Goal: Information Seeking & Learning: Learn about a topic

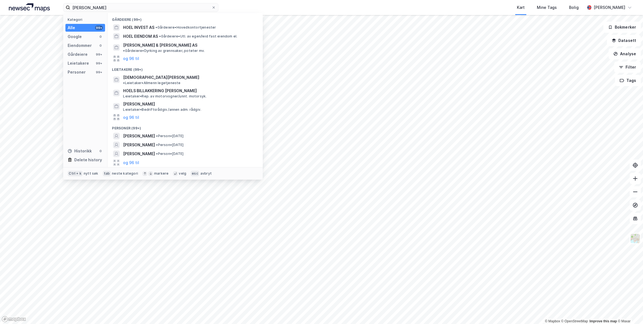
click at [155, 133] on span "[PERSON_NAME]" at bounding box center [139, 136] width 32 height 7
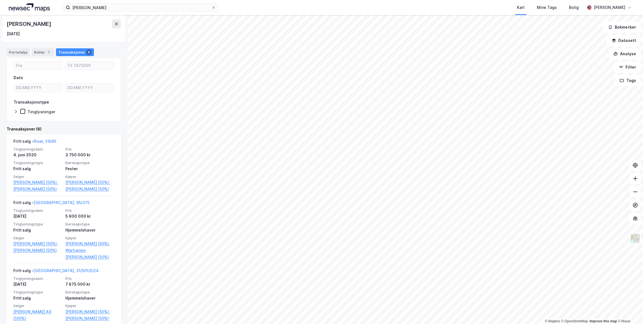
scroll to position [314, 0]
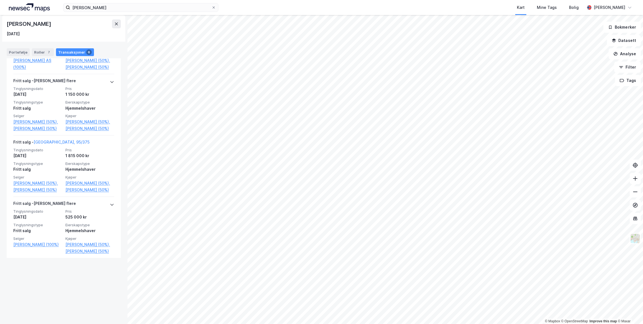
click at [110, 205] on icon at bounding box center [111, 205] width 3 height 2
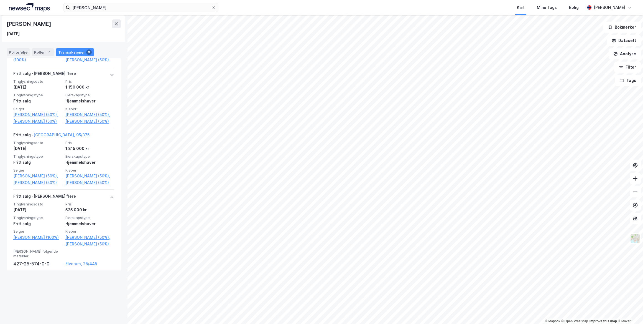
scroll to position [329, 0]
click at [71, 266] on link "Elverum, 25/445" at bounding box center [89, 262] width 49 height 7
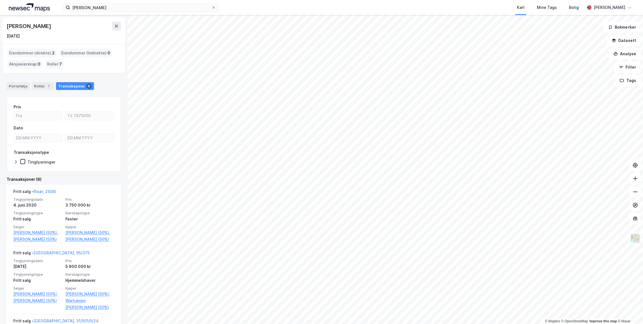
scroll to position [314, 0]
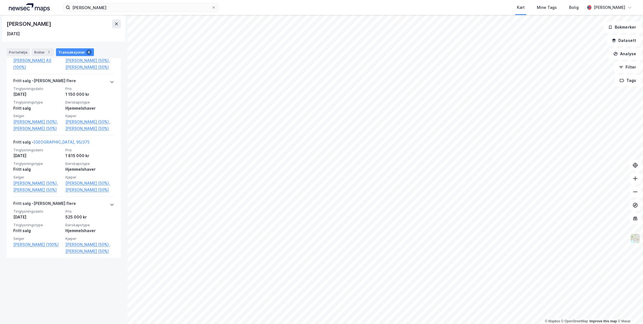
click at [50, 144] on link "[GEOGRAPHIC_DATA], 95/375" at bounding box center [62, 141] width 56 height 5
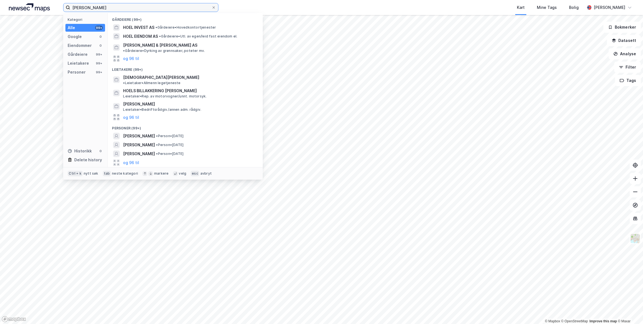
click at [133, 8] on input "[PERSON_NAME]" at bounding box center [140, 7] width 141 height 8
click at [156, 131] on div "[PERSON_NAME] • Person • [DATE]" at bounding box center [185, 135] width 146 height 9
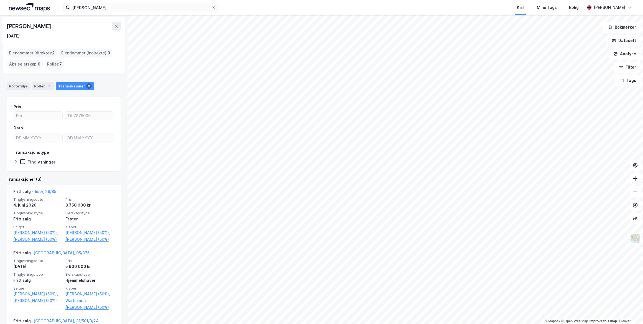
click at [44, 191] on link "Risør, 29/85" at bounding box center [45, 191] width 23 height 5
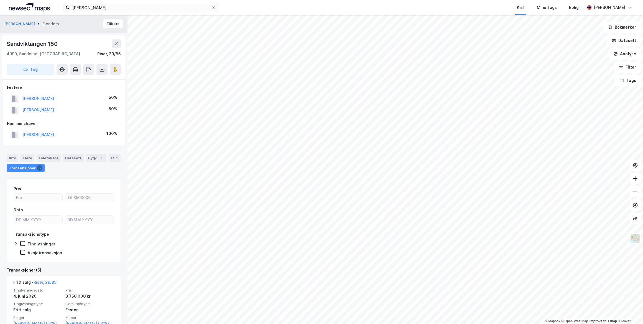
click at [115, 44] on icon at bounding box center [116, 44] width 4 height 4
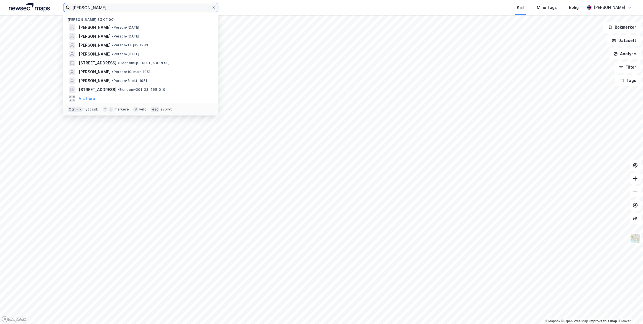
drag, startPoint x: 127, startPoint y: 8, endPoint x: 61, endPoint y: 6, distance: 66.0
click at [61, 6] on div "[PERSON_NAME] Nylige søk (100) [PERSON_NAME] • Person • [DATE] [PERSON_NAME] • …" at bounding box center [321, 7] width 643 height 15
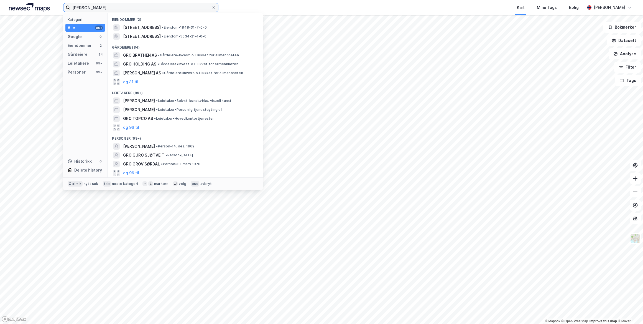
type input "[PERSON_NAME]"
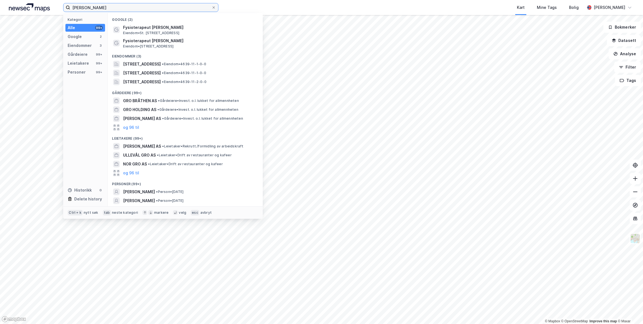
drag, startPoint x: 110, startPoint y: 8, endPoint x: 56, endPoint y: 8, distance: 54.4
click at [56, 8] on div "[PERSON_NAME] Kategori Alle 99+ Google 2 Eiendommer 3 Gårdeiere 99+ Leietakere …" at bounding box center [321, 7] width 643 height 15
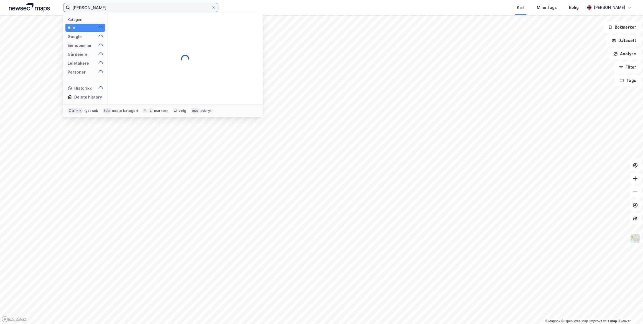
type input "[PERSON_NAME]"
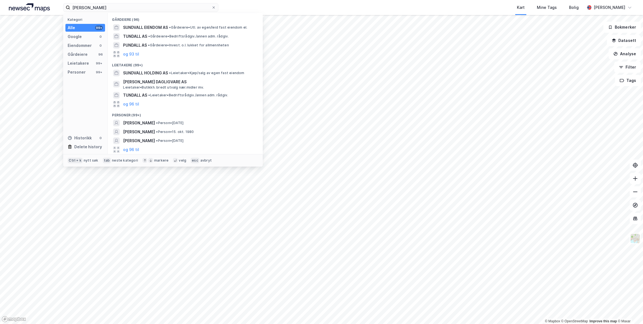
click at [146, 124] on span "[PERSON_NAME]" at bounding box center [139, 123] width 32 height 7
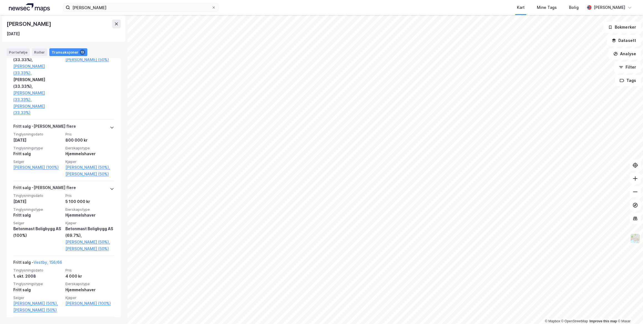
scroll to position [783, 0]
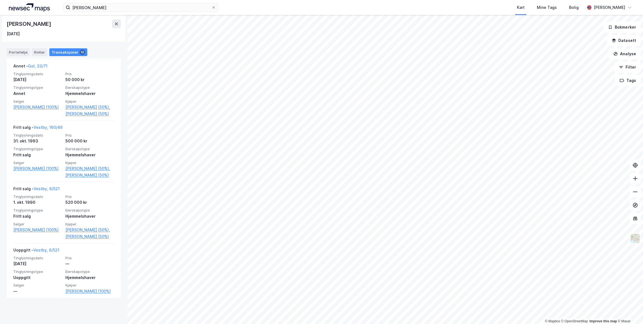
click at [47, 191] on link "Vestby, 6/521" at bounding box center [47, 188] width 26 height 5
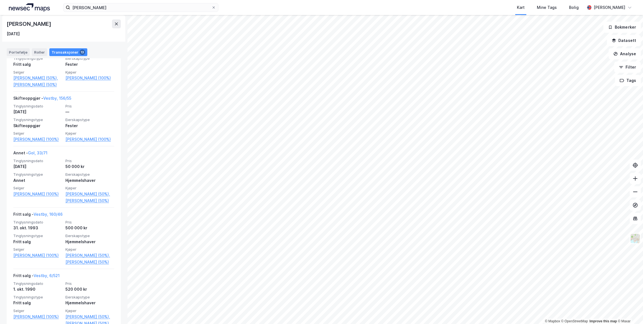
scroll to position [682, 0]
click at [40, 156] on link "Gol, 33/71" at bounding box center [37, 153] width 19 height 5
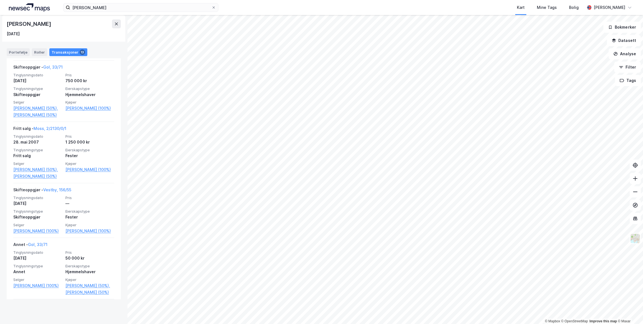
scroll to position [557, 0]
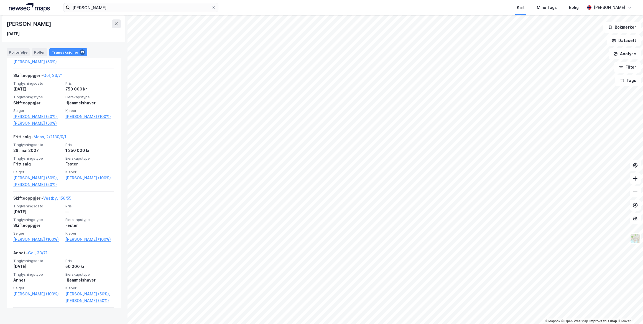
click at [49, 139] on link "Moss, 2/2130/0/1" at bounding box center [50, 136] width 33 height 5
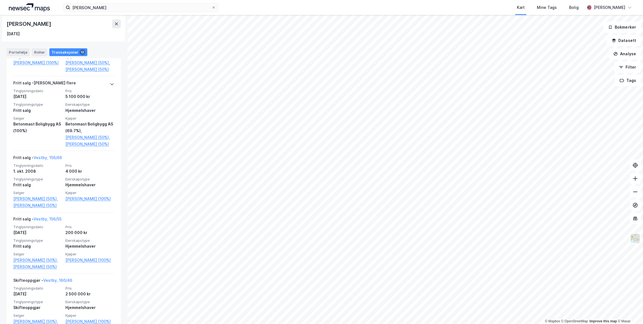
scroll to position [254, 0]
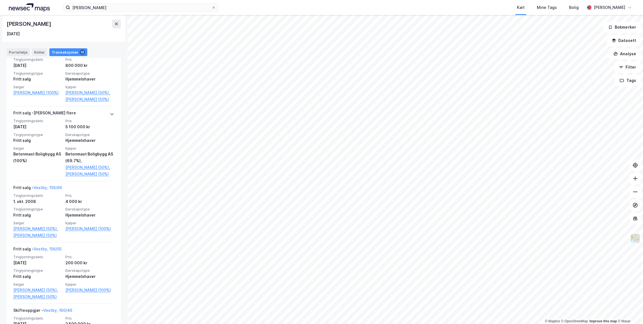
click at [110, 116] on icon at bounding box center [112, 114] width 4 height 4
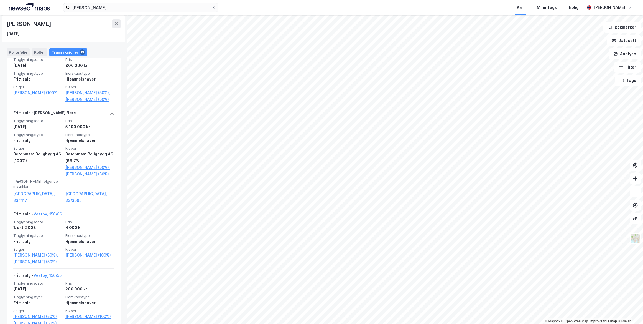
click at [26, 194] on link "[GEOGRAPHIC_DATA], 33/1117" at bounding box center [37, 196] width 49 height 13
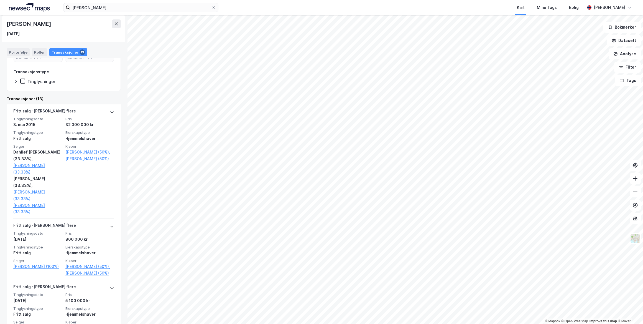
scroll to position [78, 0]
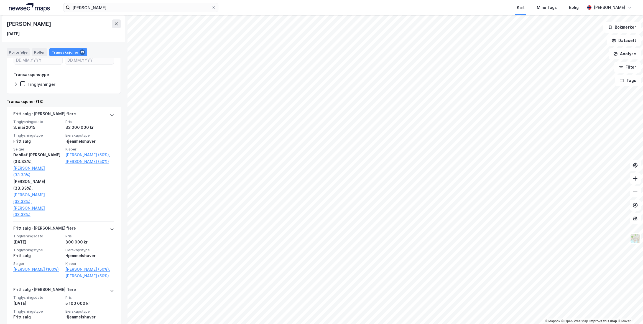
click at [110, 114] on icon at bounding box center [112, 115] width 4 height 4
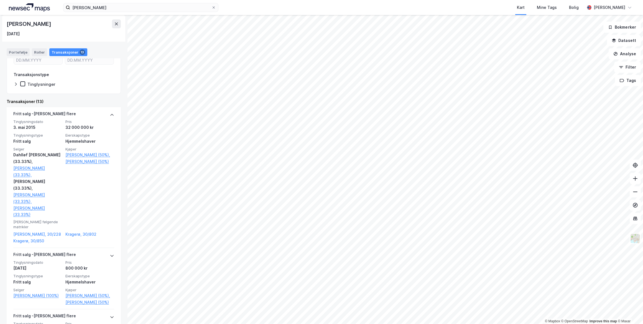
click at [26, 231] on link "[PERSON_NAME], 30/228" at bounding box center [37, 234] width 49 height 7
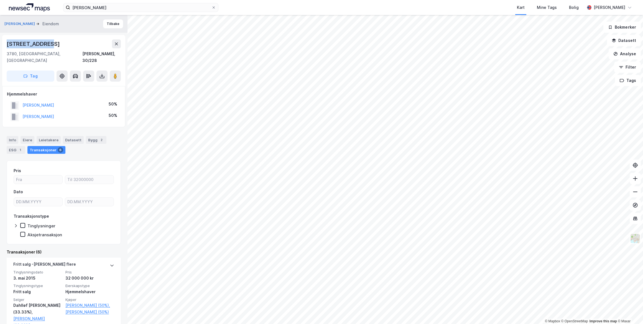
drag, startPoint x: 52, startPoint y: 42, endPoint x: 4, endPoint y: 44, distance: 47.7
click at [4, 44] on div "[STREET_ADDRESS]" at bounding box center [63, 60] width 123 height 51
drag, startPoint x: 4, startPoint y: 44, endPoint x: 22, endPoint y: 44, distance: 17.5
copy div "[STREET_ADDRESS]"
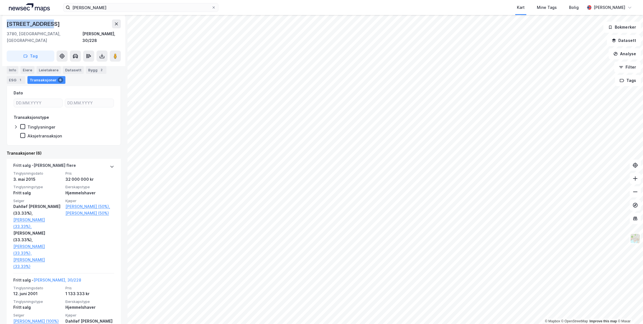
scroll to position [101, 0]
click at [81, 208] on link "[PERSON_NAME] (50%)" at bounding box center [89, 211] width 49 height 7
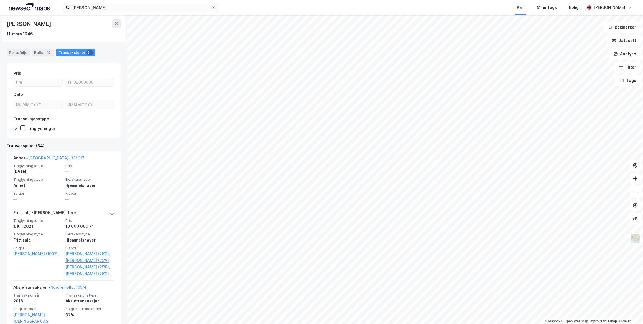
scroll to position [75, 0]
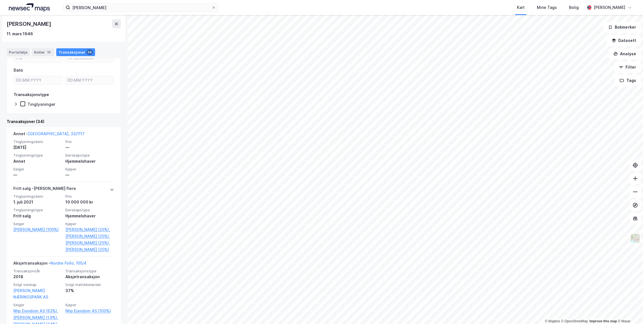
click at [110, 187] on icon at bounding box center [112, 189] width 4 height 4
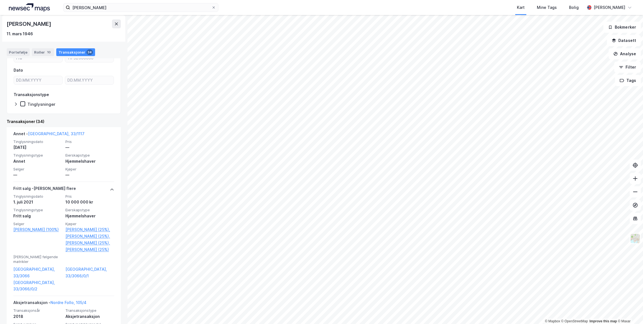
click at [22, 276] on link "[GEOGRAPHIC_DATA], 33/3066" at bounding box center [37, 272] width 49 height 13
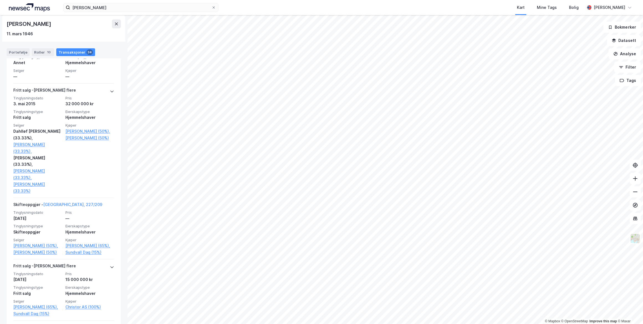
scroll to position [807, 0]
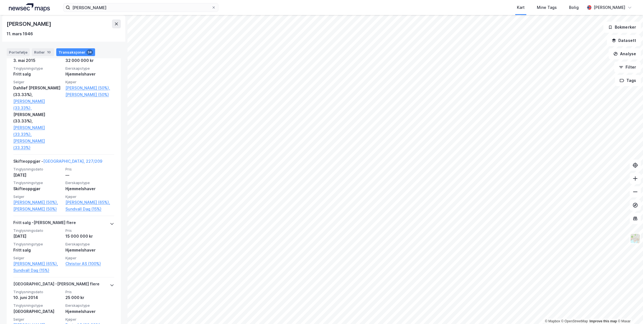
click at [53, 160] on link "[GEOGRAPHIC_DATA], 227/209" at bounding box center [72, 161] width 59 height 5
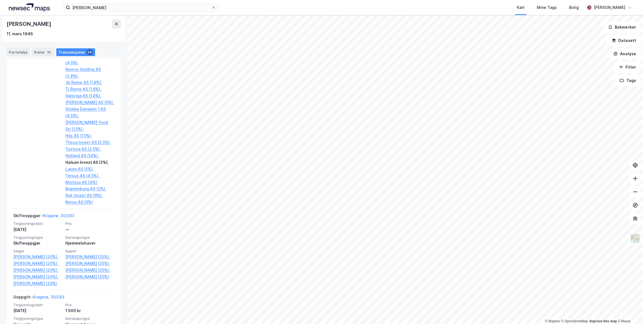
scroll to position [2658, 0]
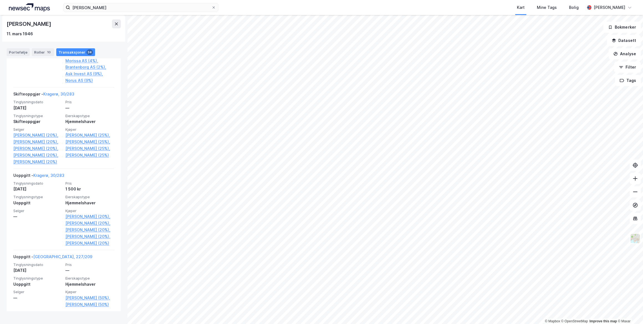
click at [49, 259] on link "[GEOGRAPHIC_DATA], 227/209" at bounding box center [62, 256] width 59 height 5
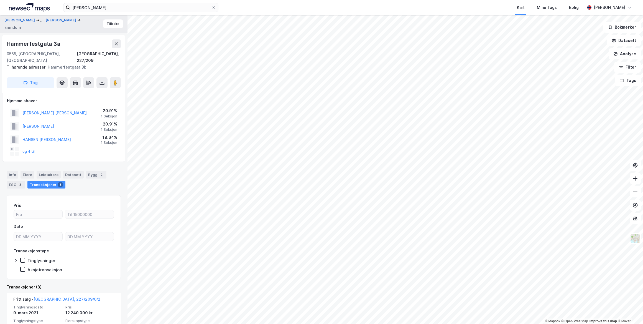
scroll to position [491, 0]
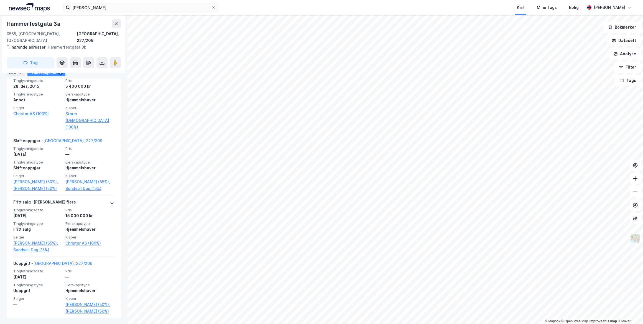
drag, startPoint x: 50, startPoint y: 258, endPoint x: 49, endPoint y: 255, distance: 3.1
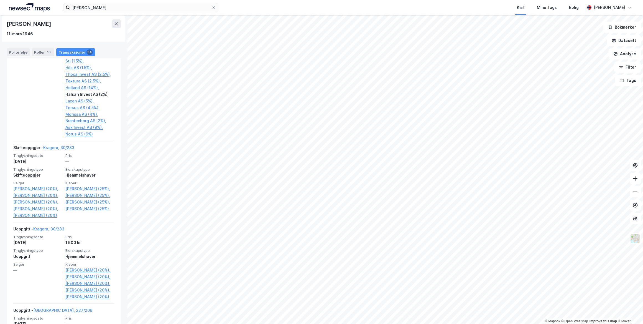
scroll to position [2472, 0]
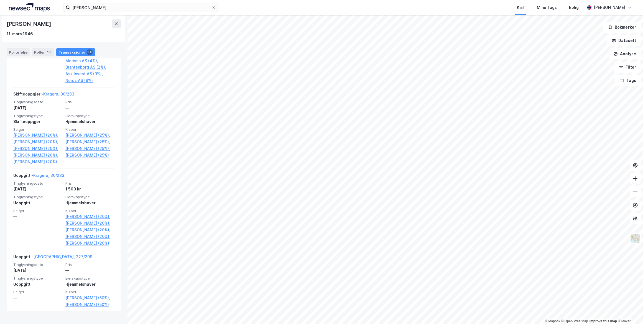
click at [55, 177] on link "Kragerø, 30/283" at bounding box center [48, 175] width 31 height 5
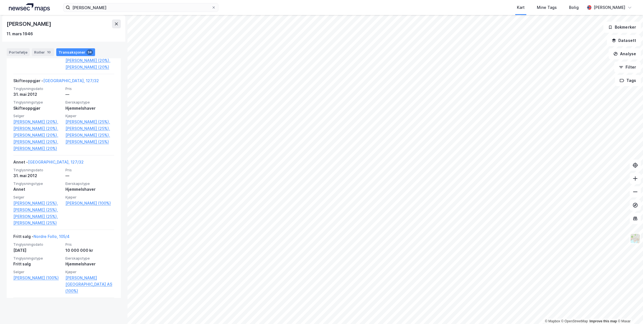
scroll to position [1477, 0]
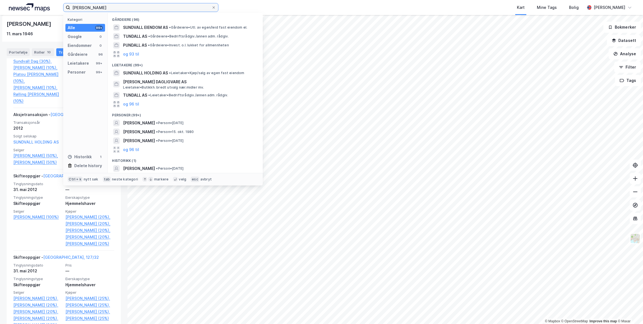
drag, startPoint x: 111, startPoint y: 8, endPoint x: -1, endPoint y: -1, distance: 112.4
click at [0, 0] on html "[PERSON_NAME] Kategori Alle 99+ Google 0 Eiendommer 0 Gårdeiere 96 Leietakere 9…" at bounding box center [321, 162] width 643 height 324
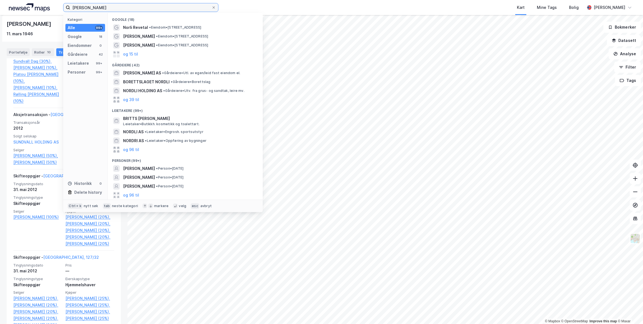
type input "[PERSON_NAME]"
click at [138, 169] on span "[PERSON_NAME]" at bounding box center [139, 168] width 32 height 7
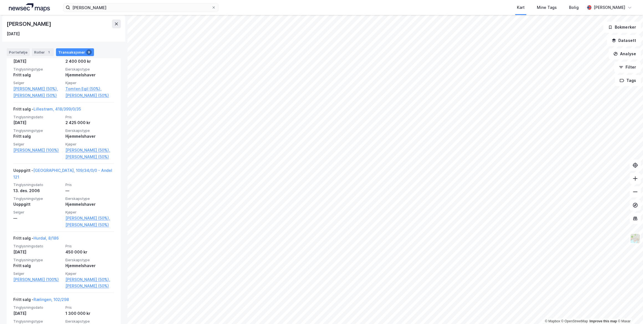
scroll to position [452, 0]
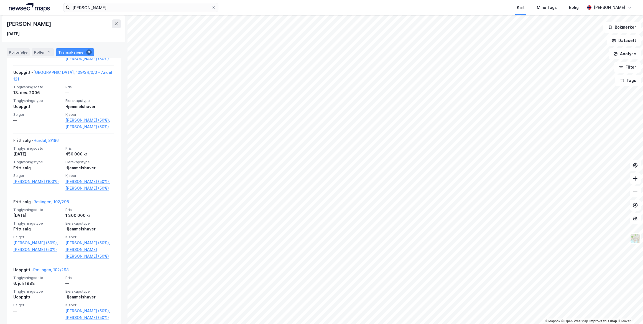
click at [51, 267] on link "Rælingen, 102/298" at bounding box center [50, 269] width 35 height 5
